Goal: Task Accomplishment & Management: Use online tool/utility

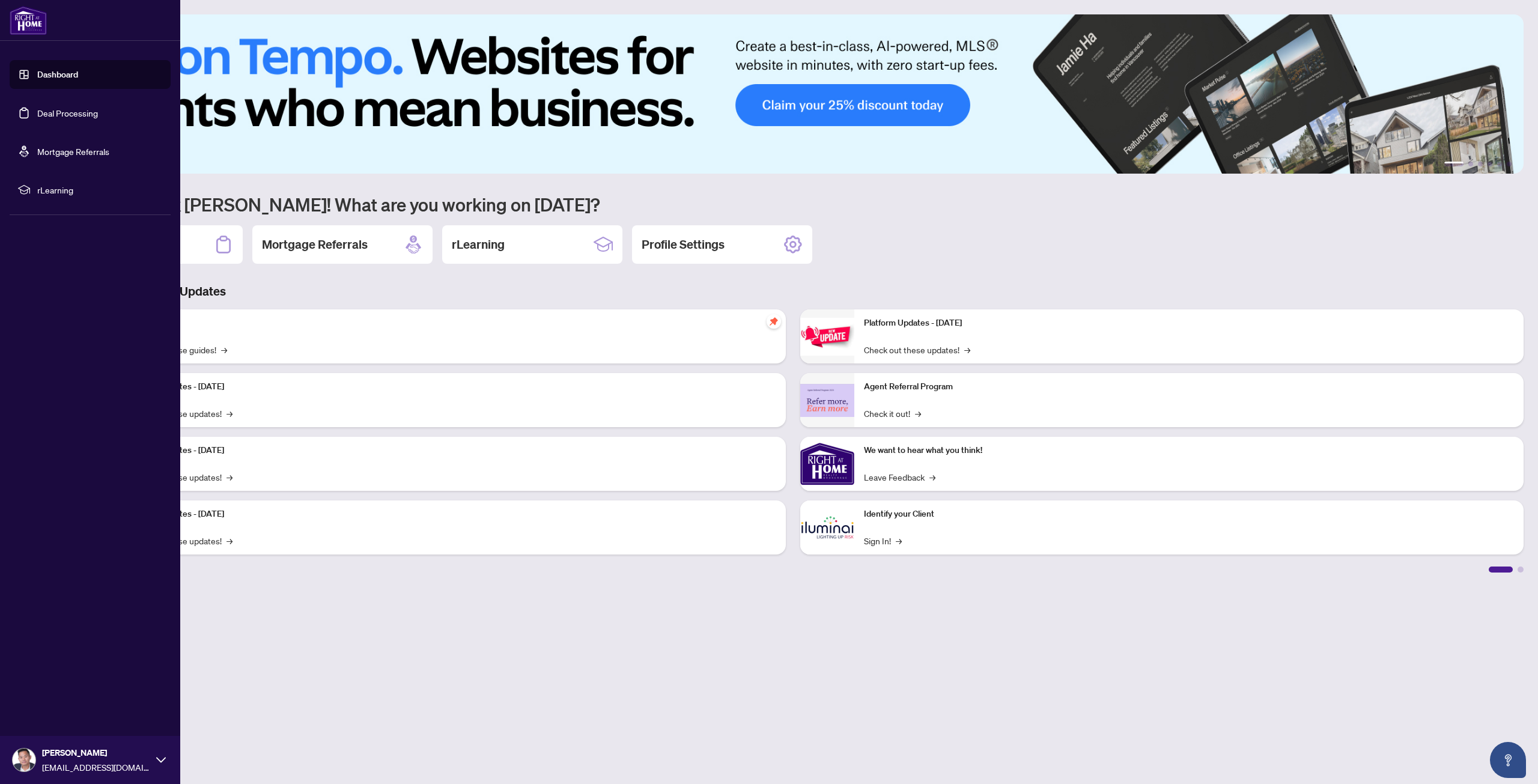
click at [41, 118] on link "Deal Processing" at bounding box center [67, 112] width 60 height 11
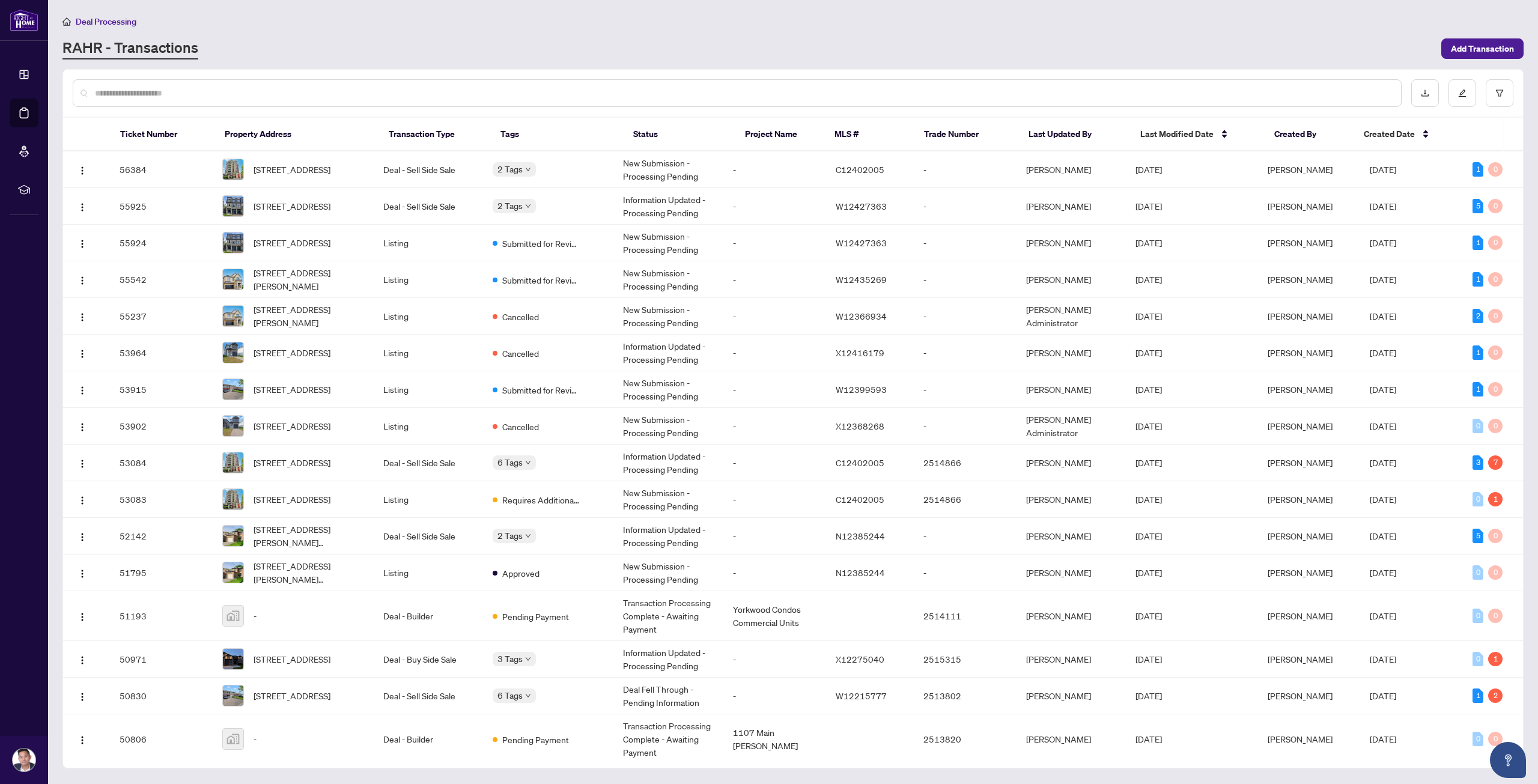
click at [206, 102] on div at bounding box center [737, 93] width 1328 height 28
click at [208, 93] on input "text" at bounding box center [743, 93] width 1296 height 13
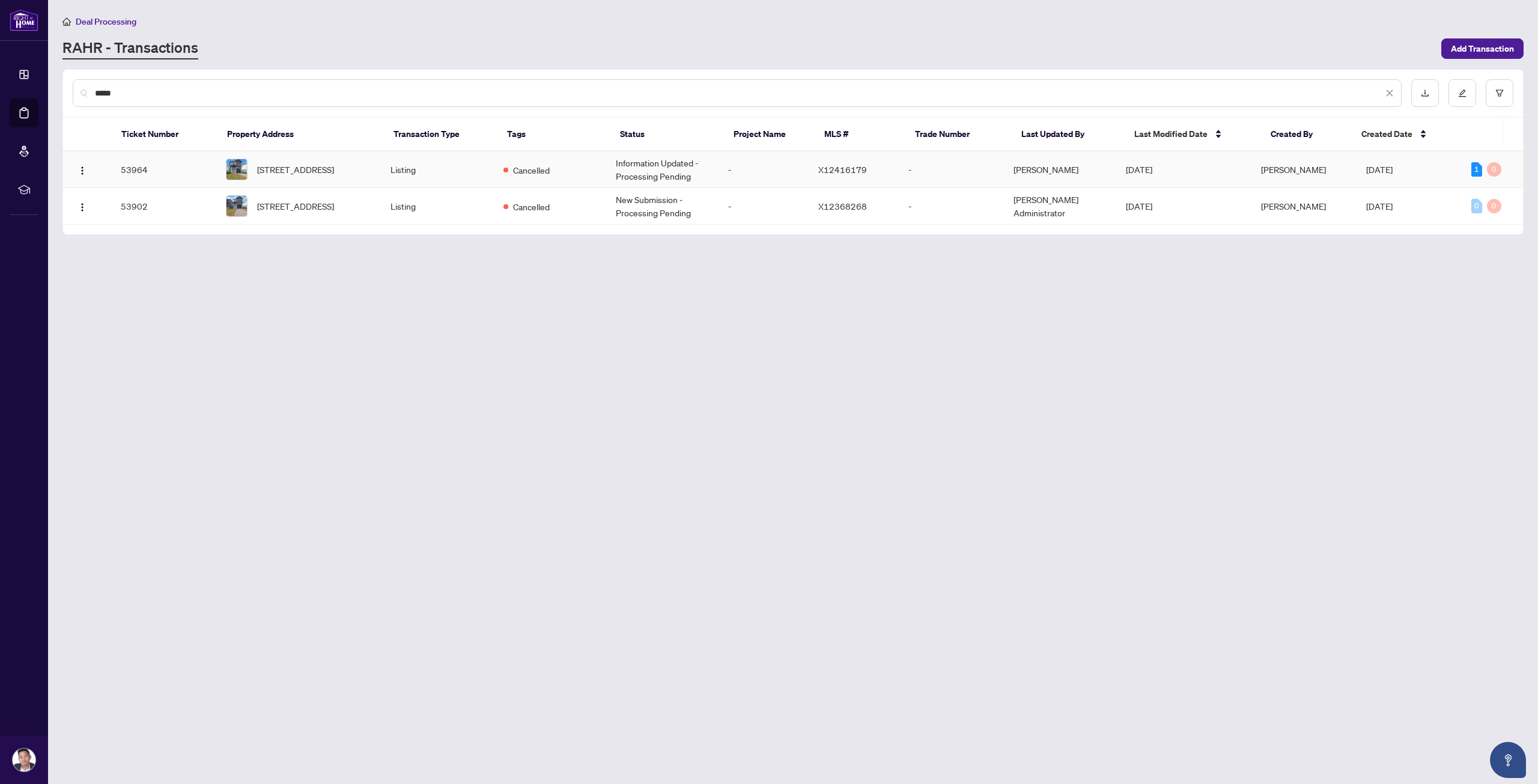
type input "*****"
click at [427, 170] on td "Listing" at bounding box center [437, 170] width 112 height 37
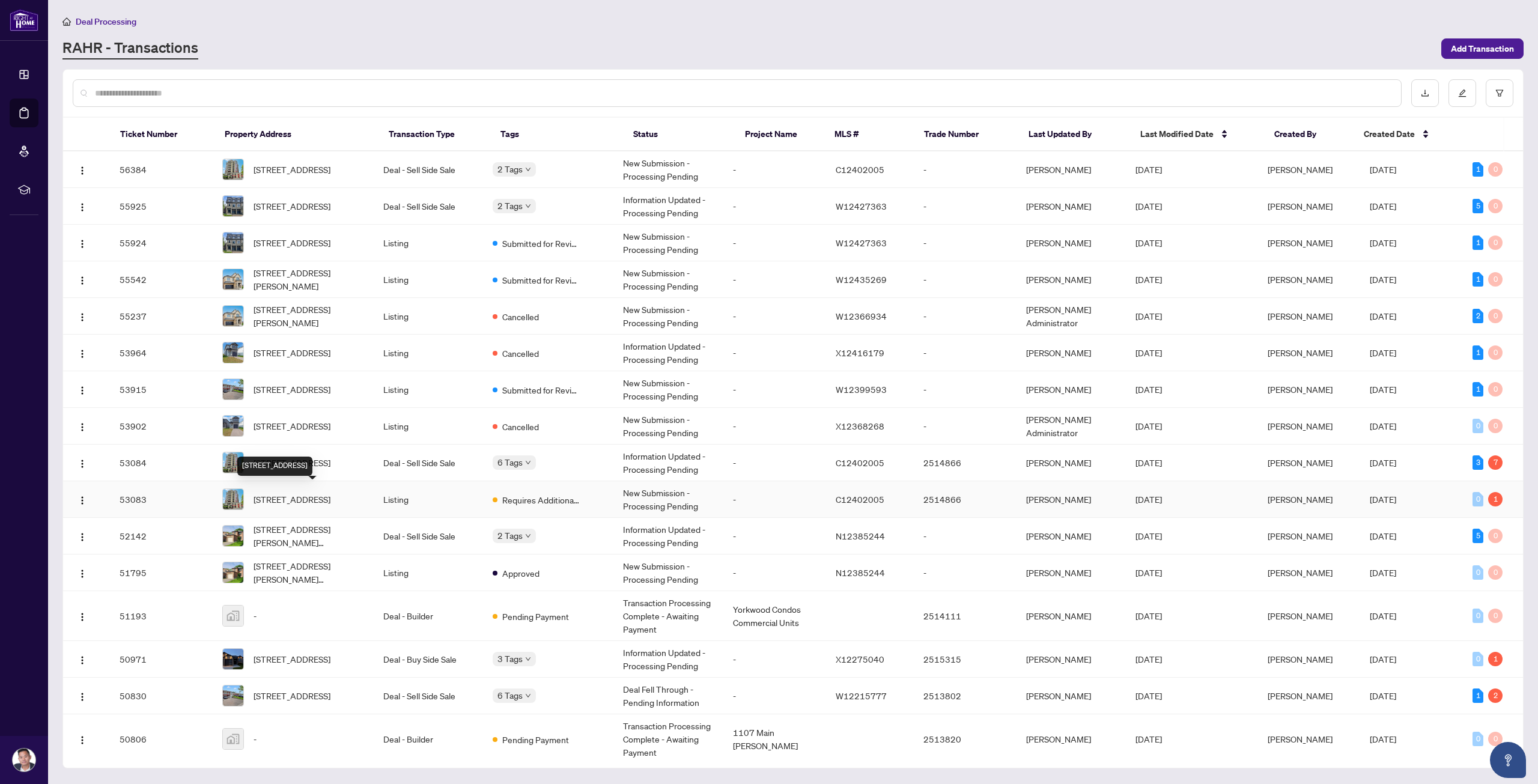
click at [330, 505] on span "[STREET_ADDRESS]" at bounding box center [292, 499] width 77 height 13
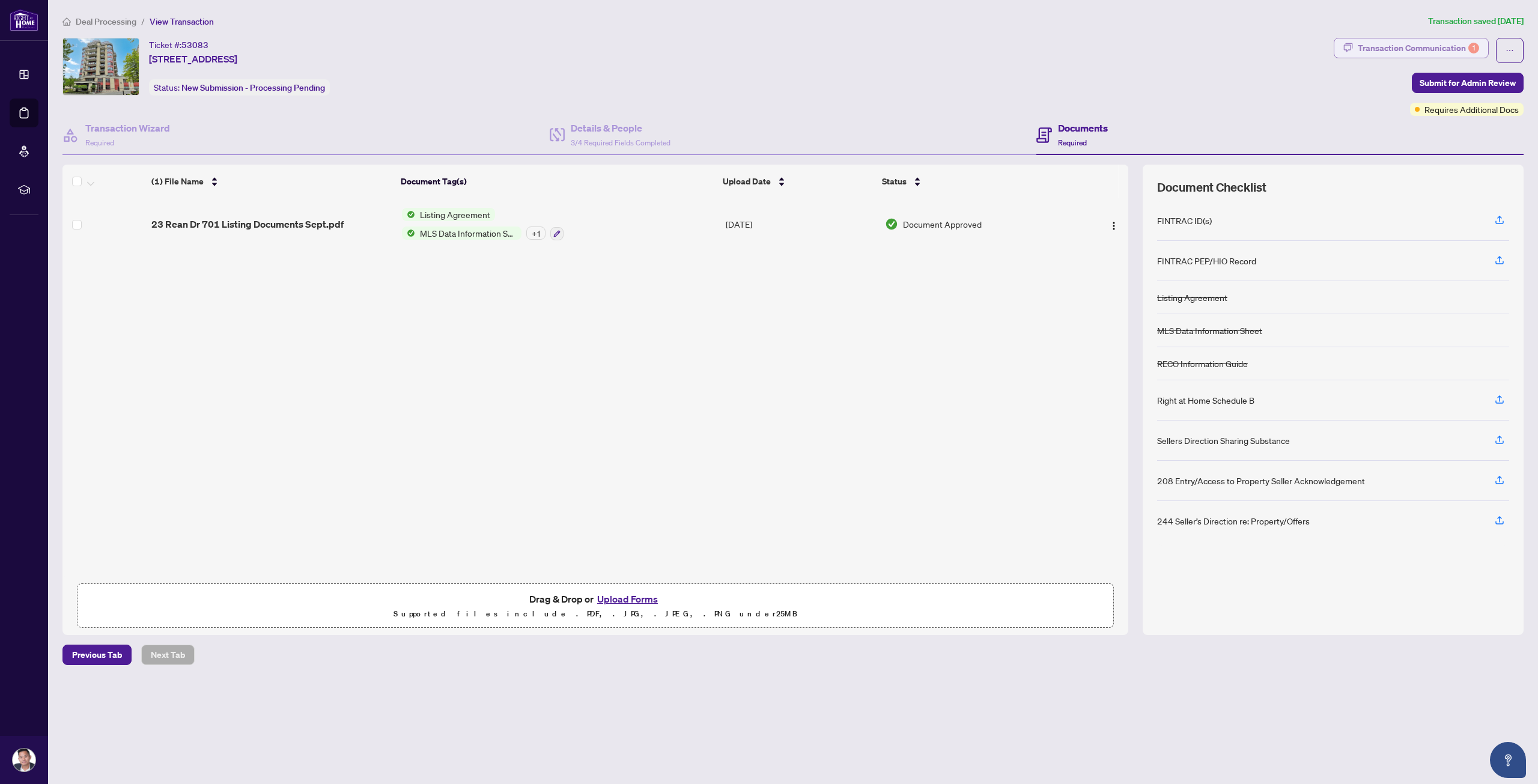
click at [1429, 46] on div "Transaction Communication 1" at bounding box center [1418, 48] width 121 height 19
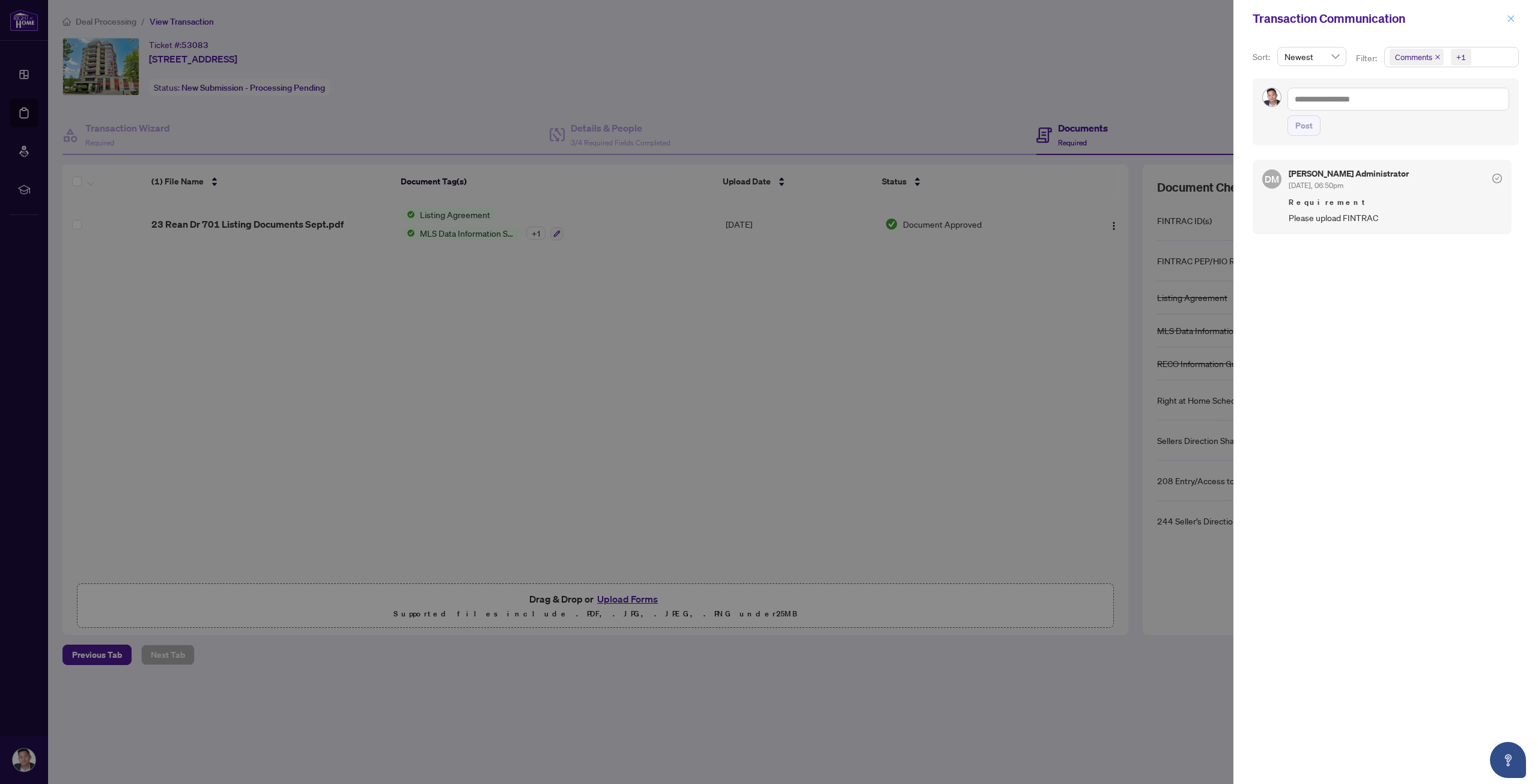
click at [1512, 23] on span "button" at bounding box center [1510, 19] width 8 height 19
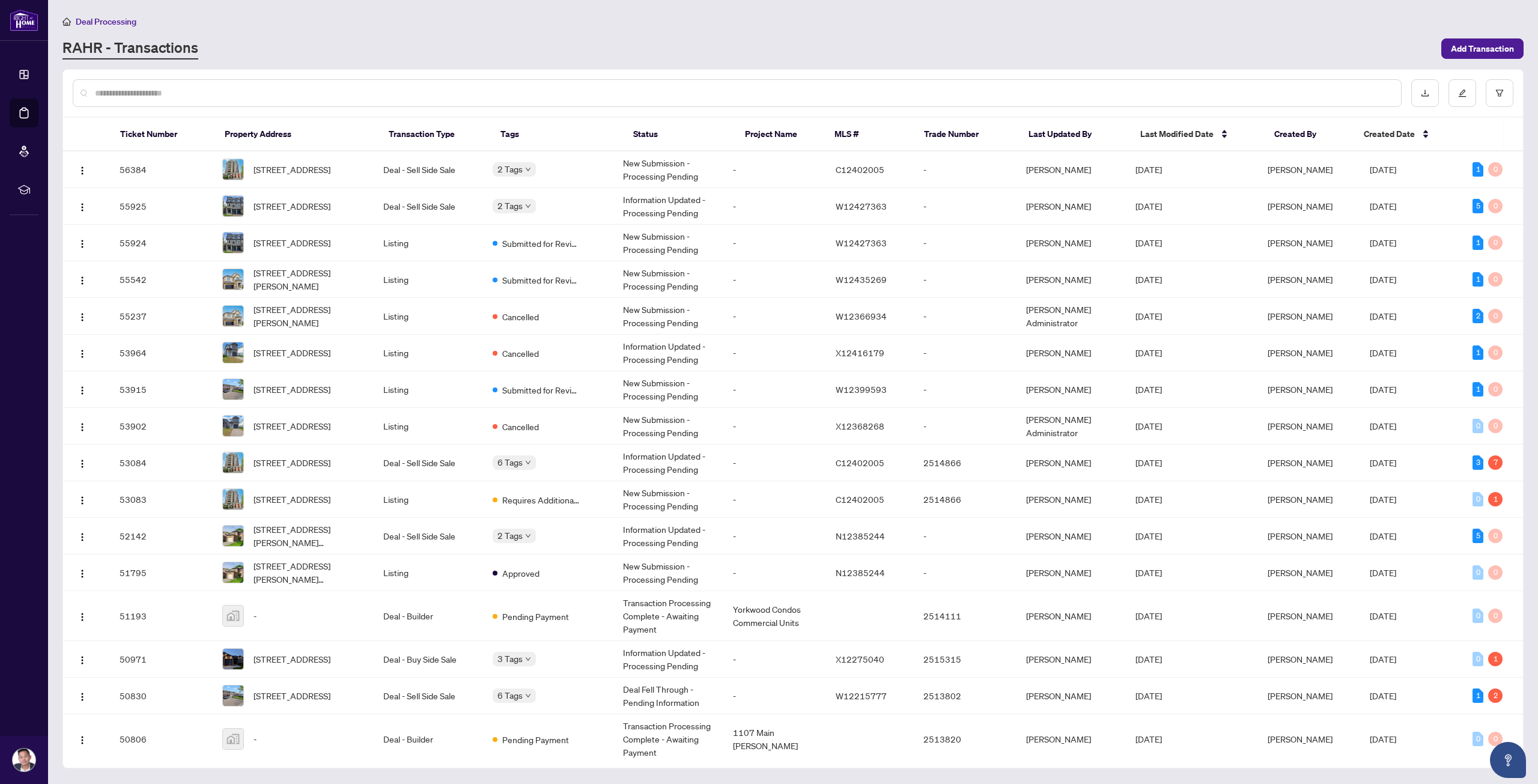
click at [271, 94] on input "text" at bounding box center [743, 93] width 1296 height 13
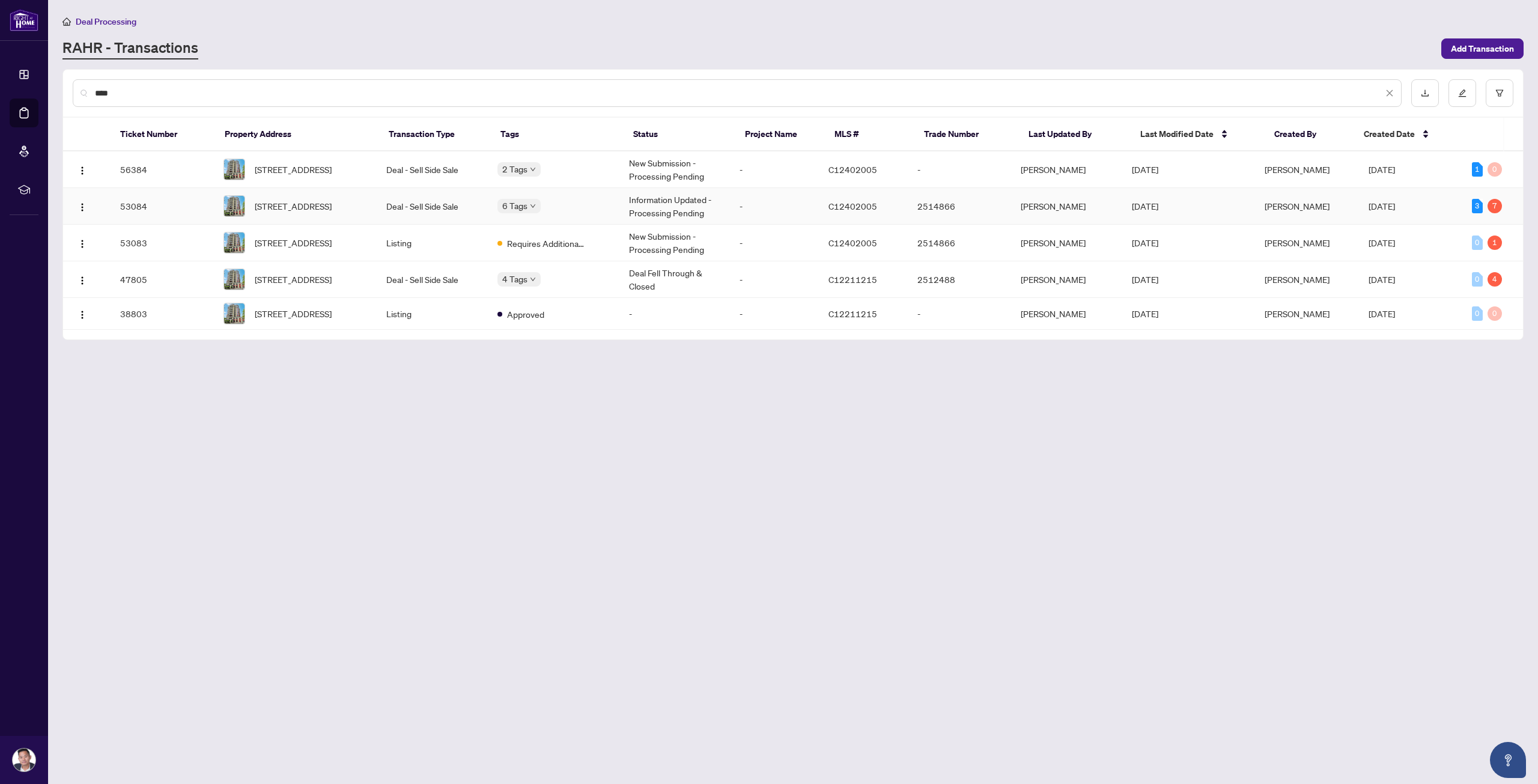
type input "****"
click at [332, 212] on span "[STREET_ADDRESS]" at bounding box center [293, 206] width 77 height 13
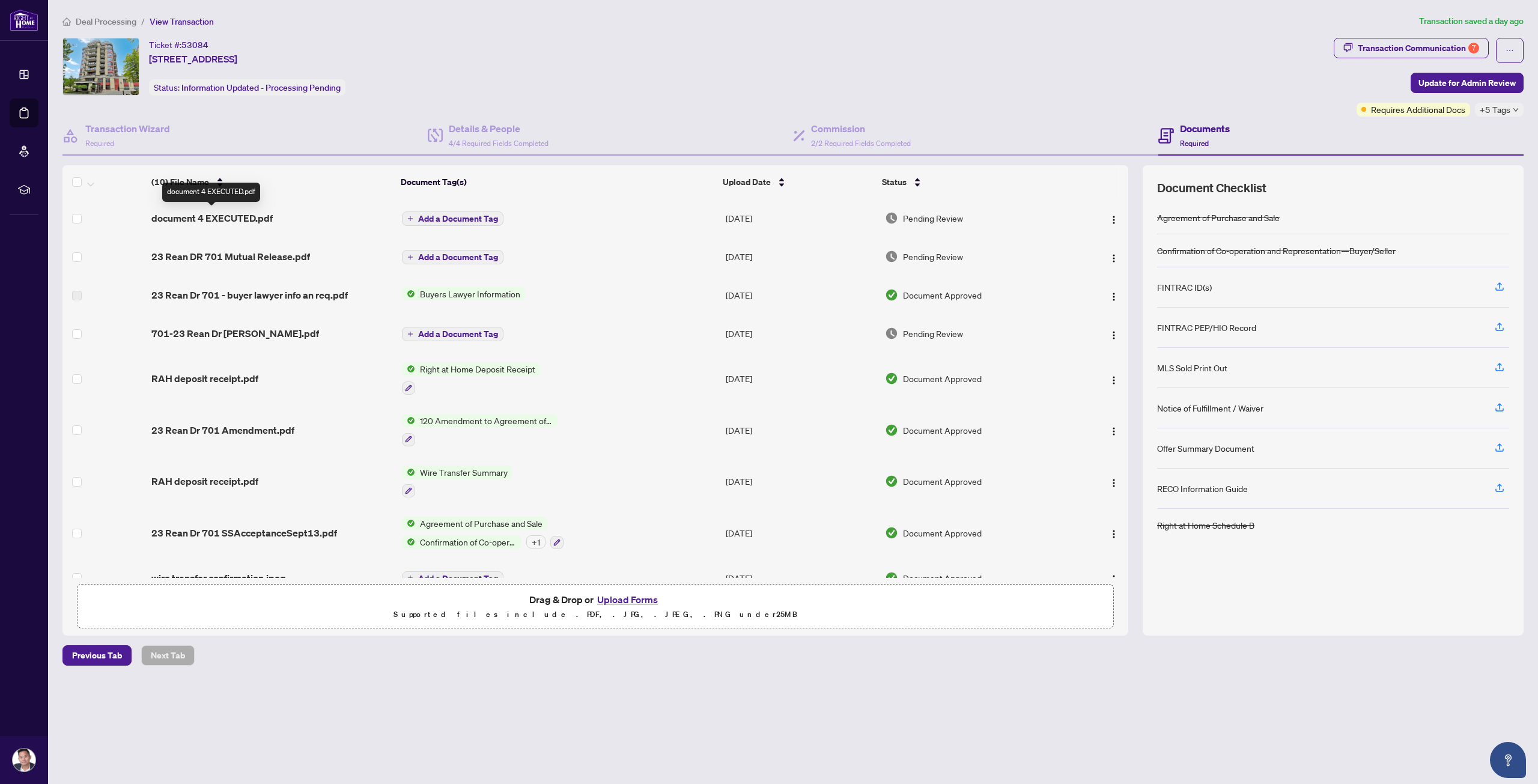
click at [254, 212] on span "document 4 EXECUTED.pdf" at bounding box center [212, 218] width 121 height 14
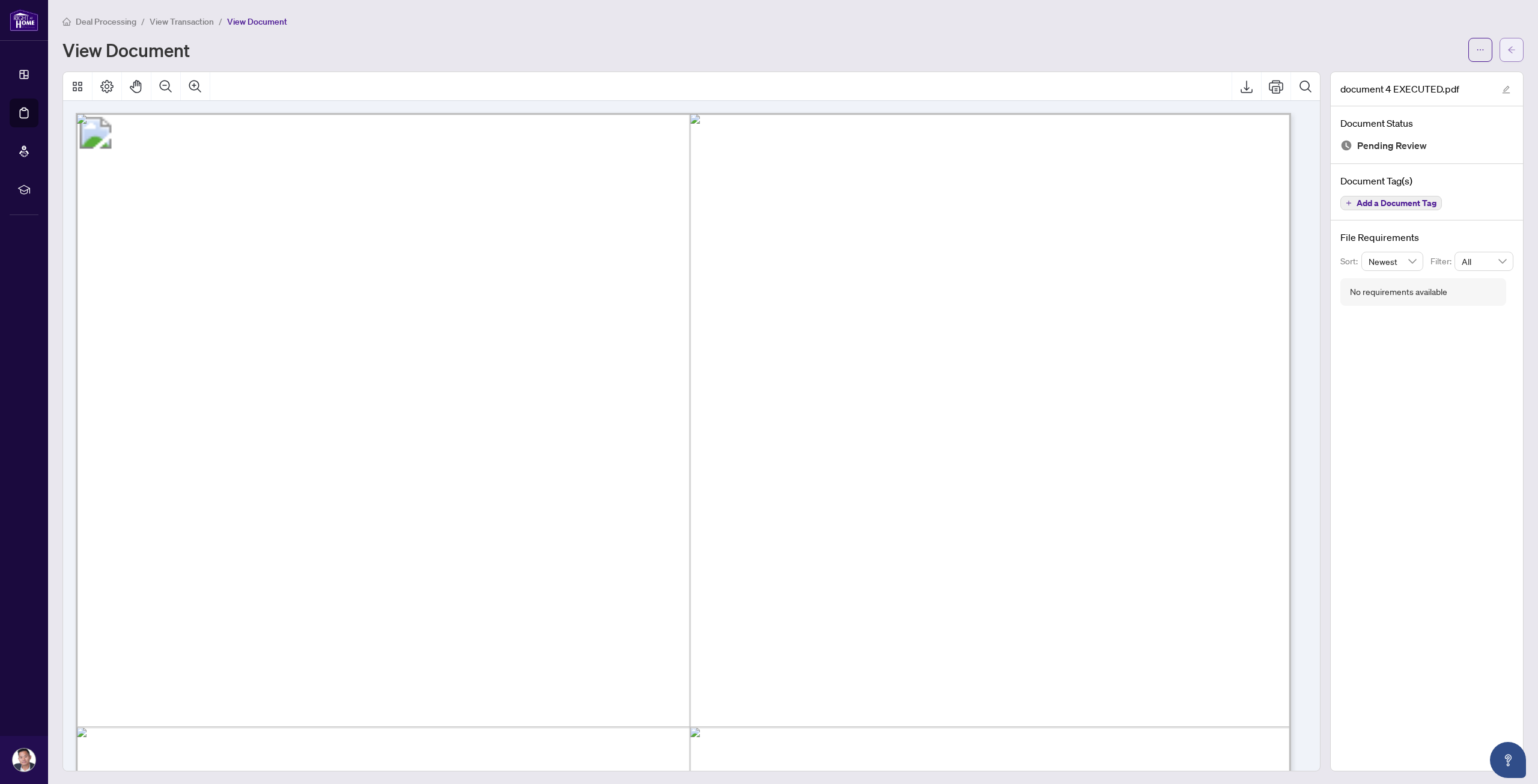
click at [1508, 48] on button "button" at bounding box center [1511, 49] width 24 height 24
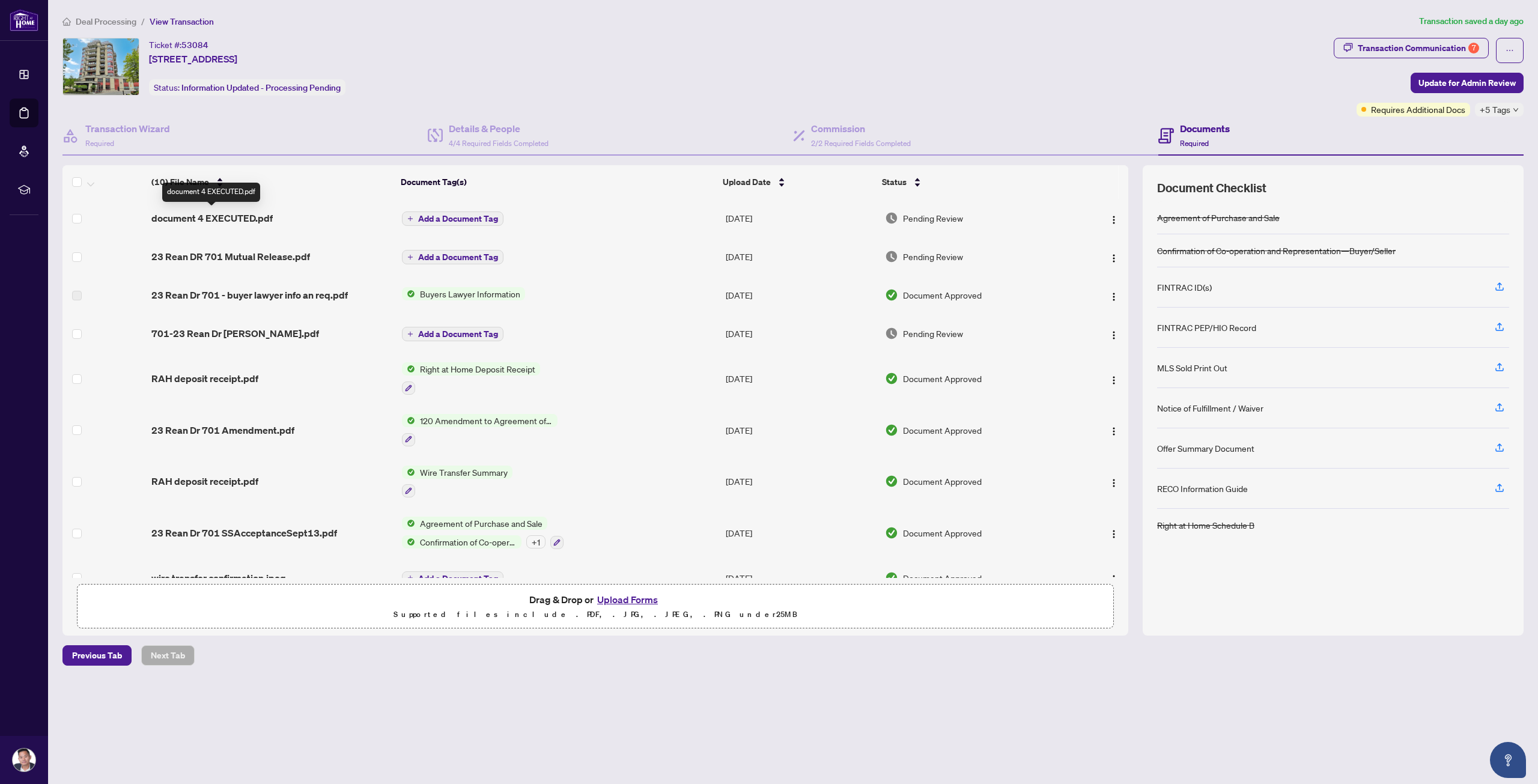
click at [220, 222] on span "document 4 EXECUTED.pdf" at bounding box center [212, 218] width 121 height 14
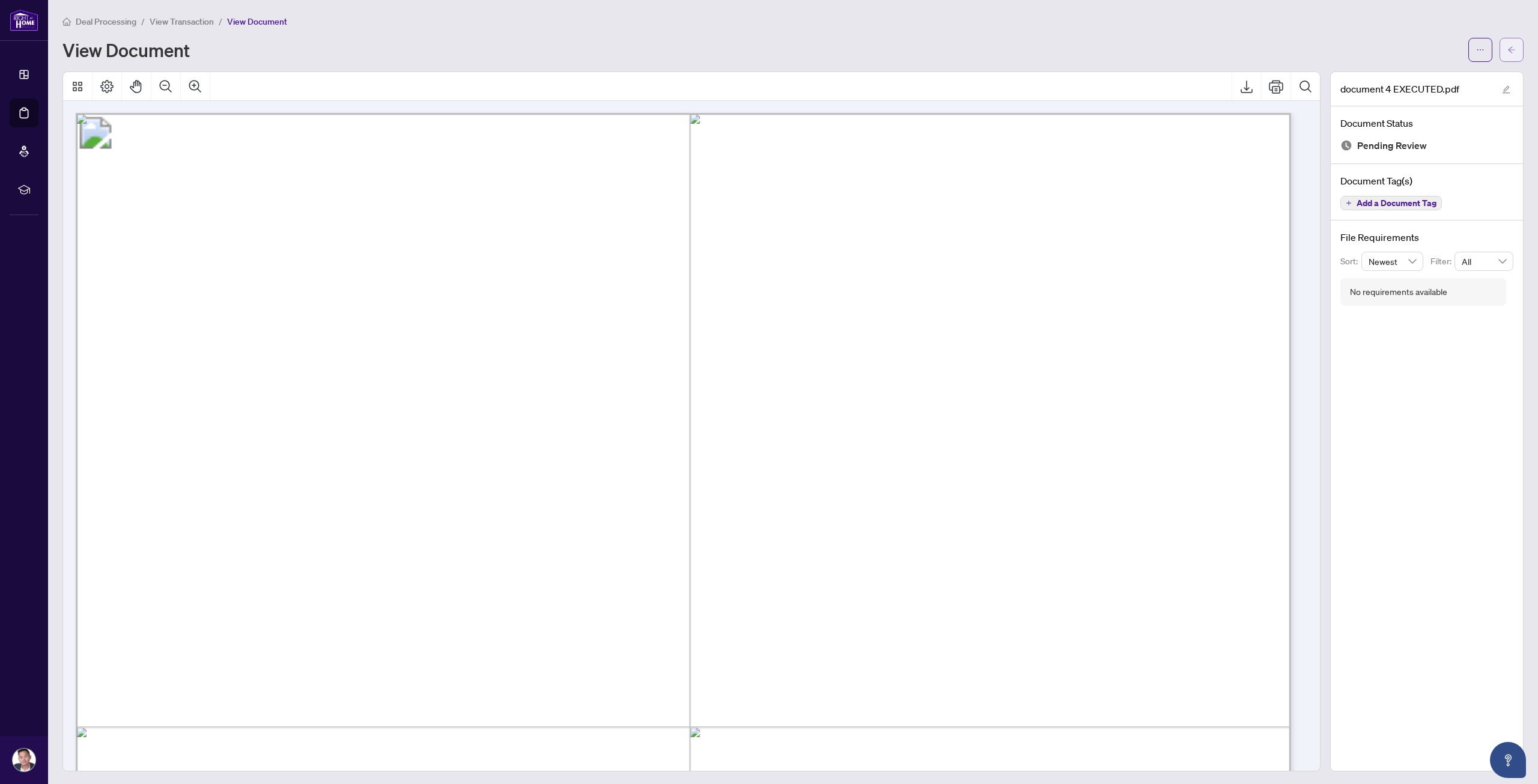
click at [1510, 46] on button "button" at bounding box center [1511, 49] width 24 height 24
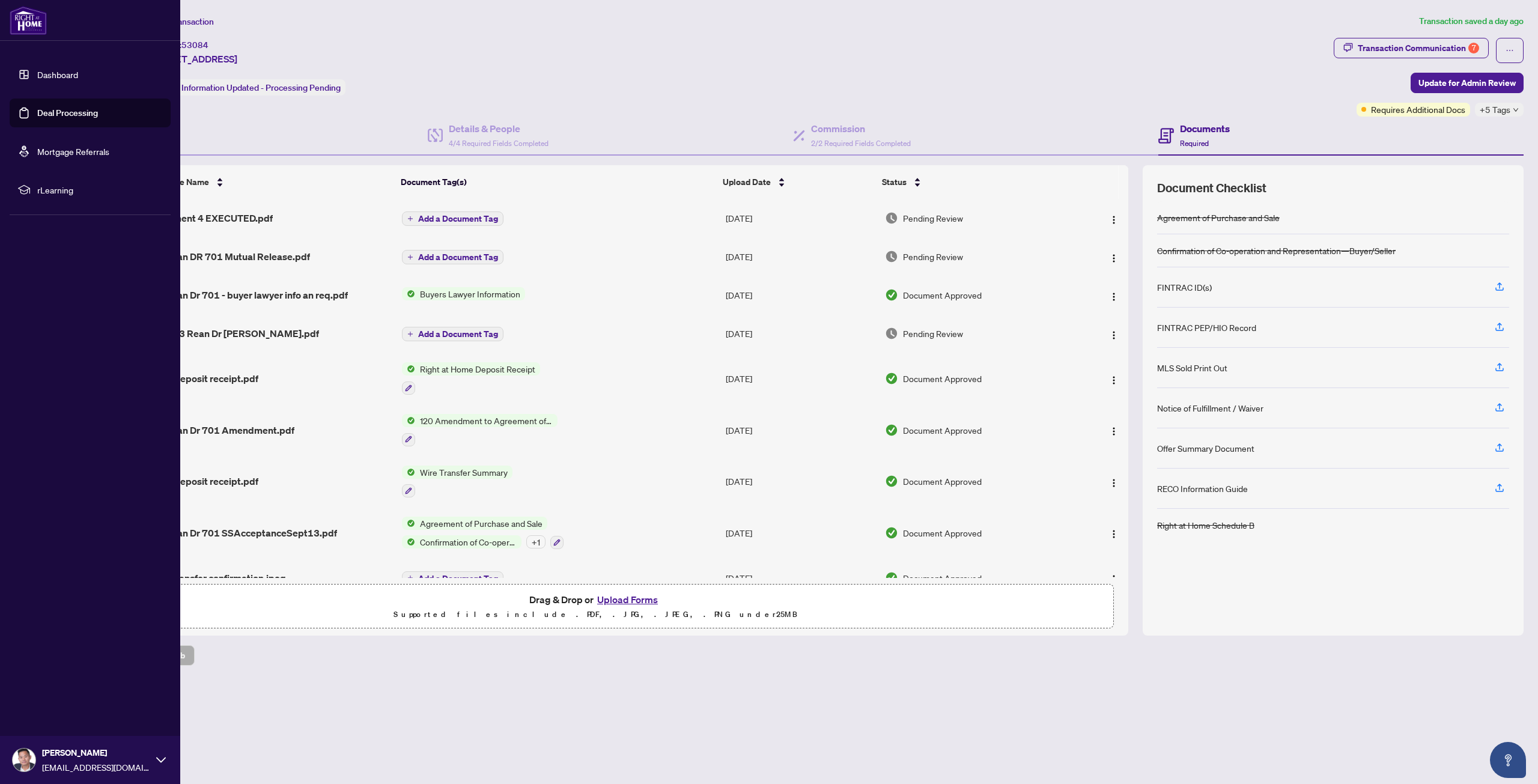
click at [37, 110] on link "Deal Processing" at bounding box center [67, 112] width 60 height 11
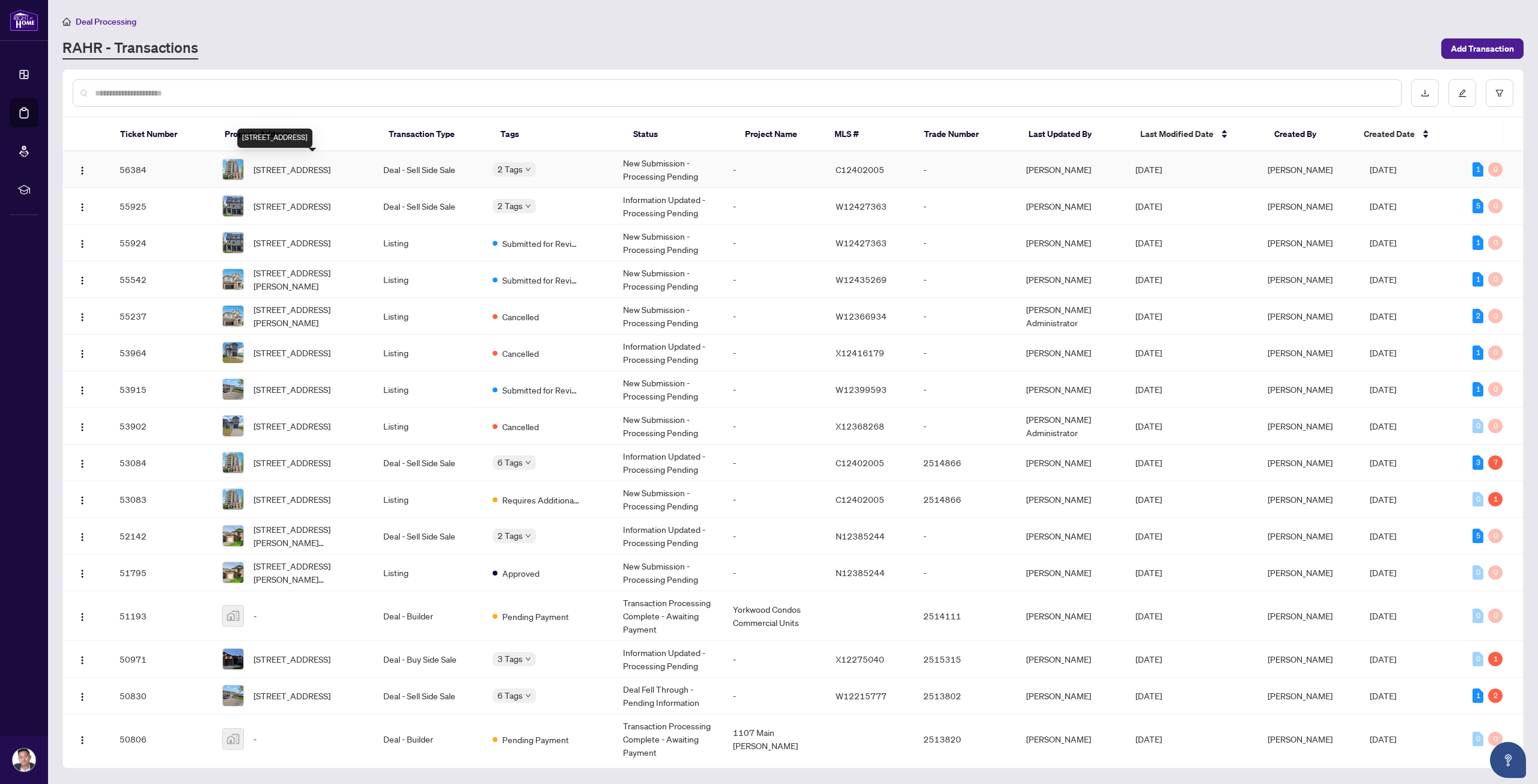
click at [330, 163] on span "[STREET_ADDRESS]" at bounding box center [292, 169] width 77 height 13
